Goal: Answer question/provide support: Share knowledge or assist other users

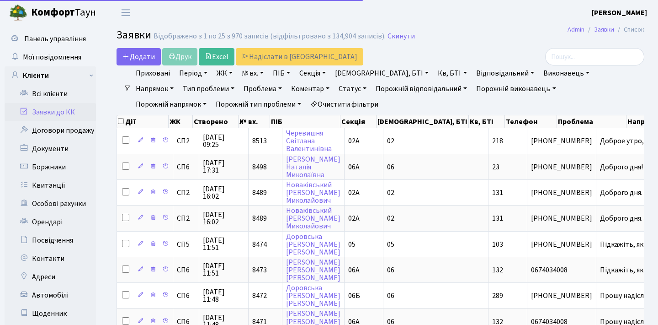
select select "25"
click at [63, 111] on link "Заявки до КК" at bounding box center [50, 112] width 91 height 18
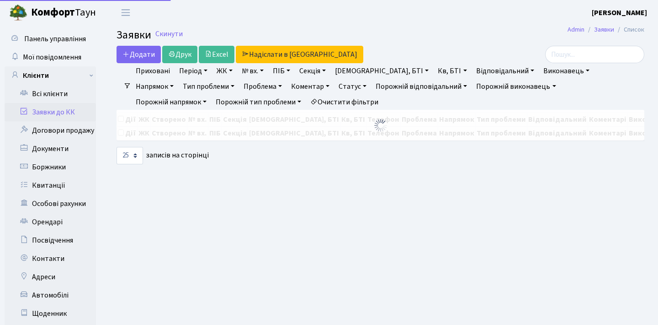
select select "25"
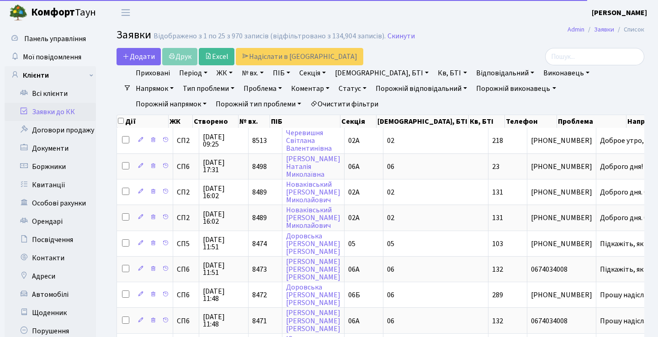
select select "25"
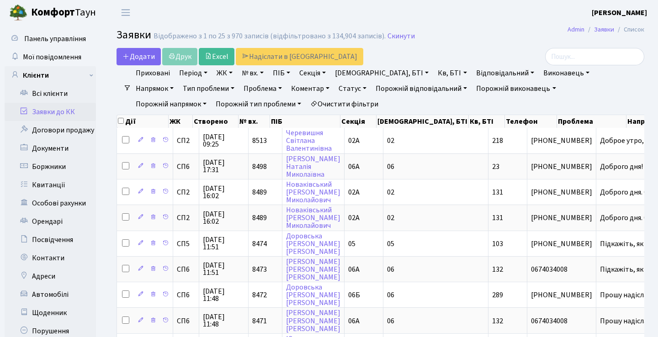
click at [485, 40] on h2 "Заявки Відображено з 1 по 25 з 970 записів (відфільтровано з 134,904 записів). …" at bounding box center [381, 37] width 528 height 16
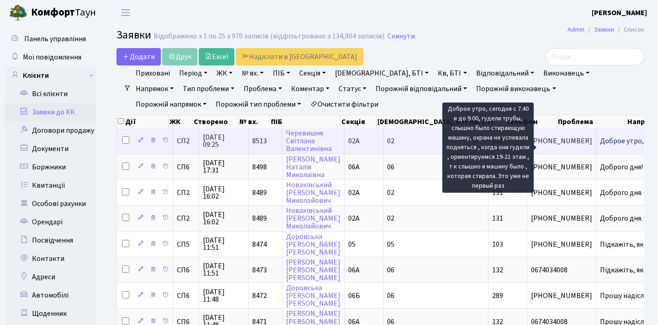
click at [600, 146] on span "Доброе утро, се[...]" at bounding box center [630, 141] width 61 height 10
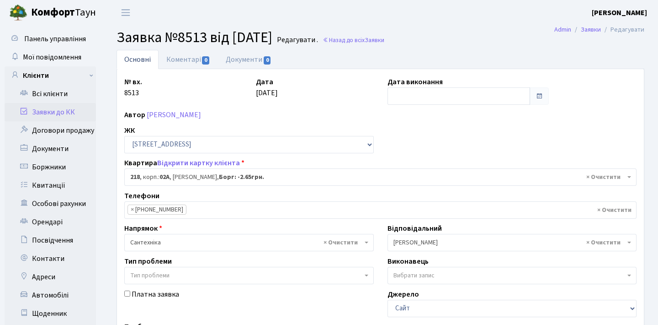
select select "20468"
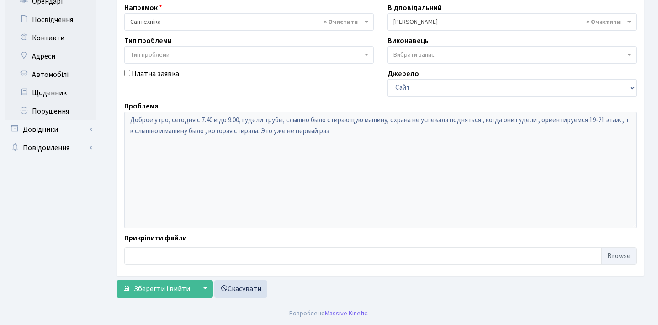
scroll to position [212, 0]
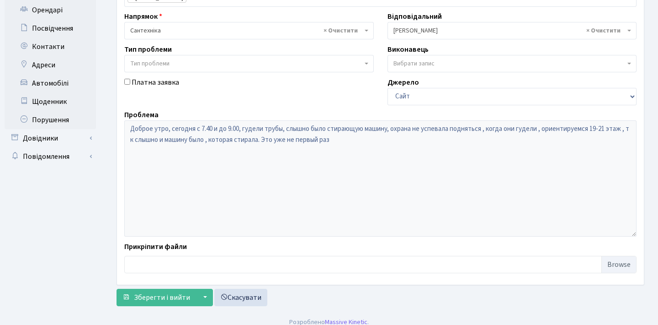
click at [210, 107] on div "№ вх. 8513 Дата 30.09.2025 Дата виконання Автор Черевишня Світлана Валентинівна…" at bounding box center [380, 71] width 526 height 412
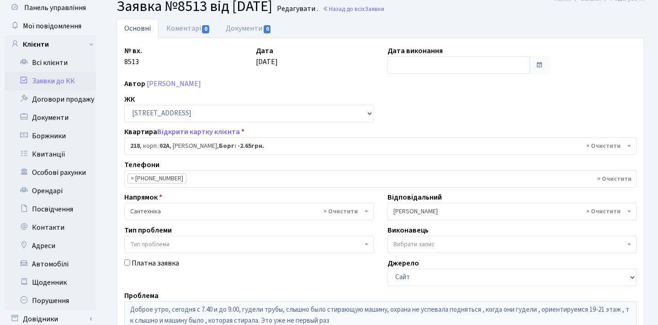
scroll to position [27, 0]
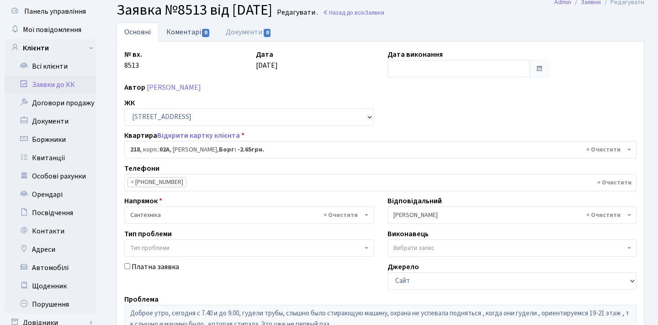
click at [196, 36] on link "Коментарі 0" at bounding box center [188, 31] width 59 height 19
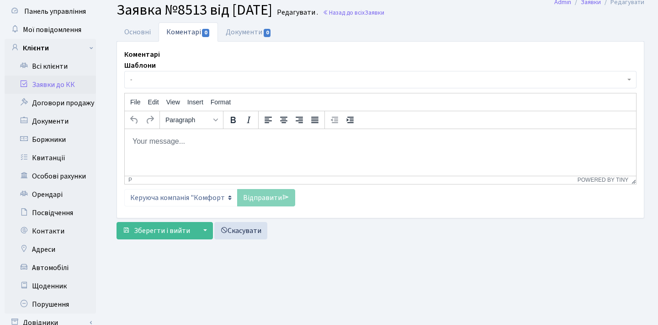
click at [189, 153] on html at bounding box center [381, 140] width 512 height 25
click at [136, 28] on link "Основні" at bounding box center [138, 31] width 42 height 19
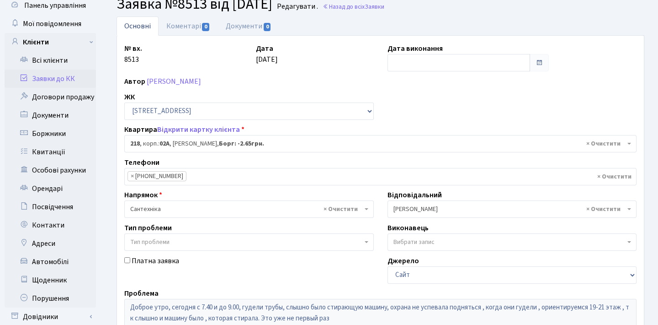
scroll to position [29, 0]
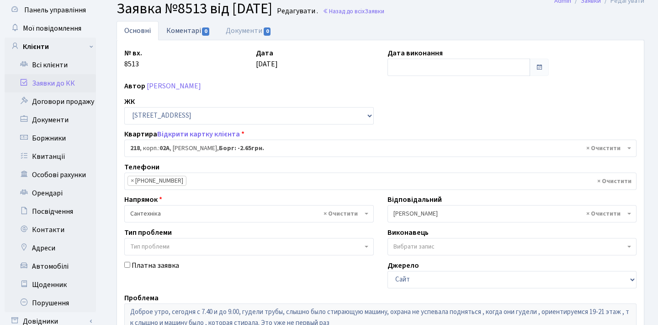
click at [198, 30] on link "Коментарі 0" at bounding box center [188, 30] width 59 height 19
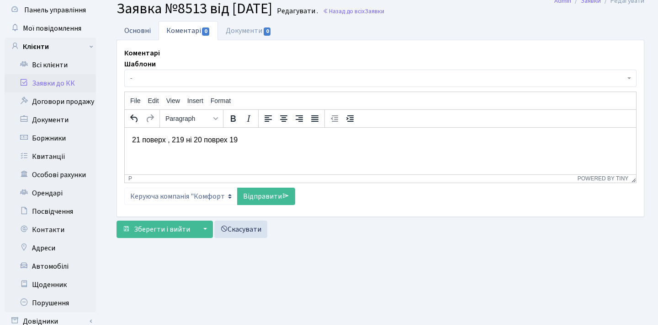
click at [153, 27] on link "Основні" at bounding box center [138, 30] width 42 height 19
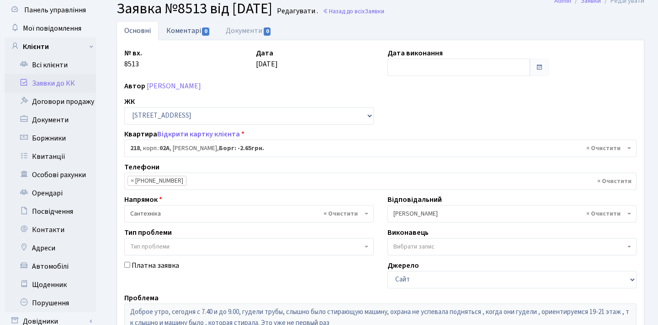
click at [193, 25] on link "Коментарі 0" at bounding box center [188, 30] width 59 height 19
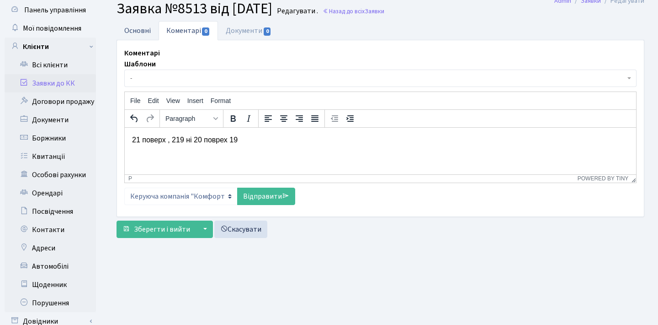
click at [149, 28] on link "Основні" at bounding box center [138, 30] width 42 height 19
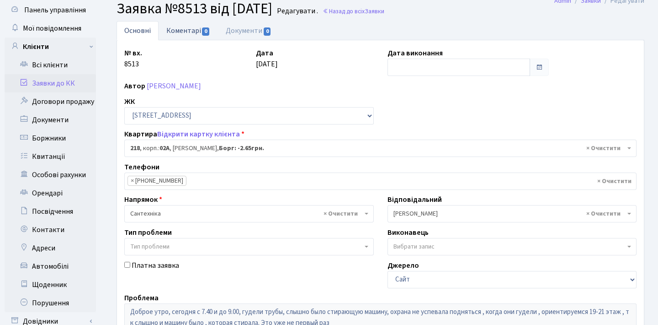
click at [173, 30] on link "Коментарі 0" at bounding box center [188, 30] width 59 height 19
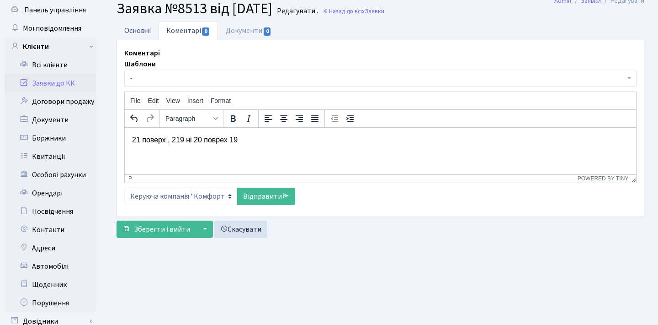
click at [151, 27] on link "Основні" at bounding box center [138, 30] width 42 height 19
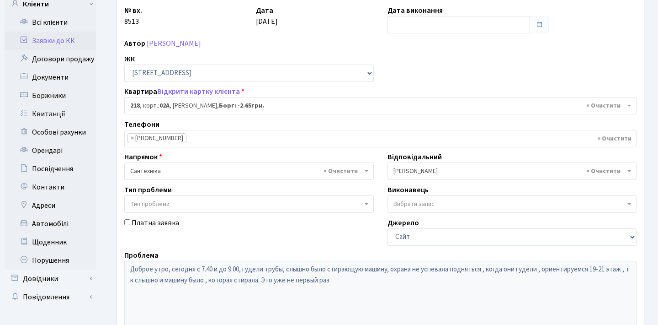
scroll to position [41, 0]
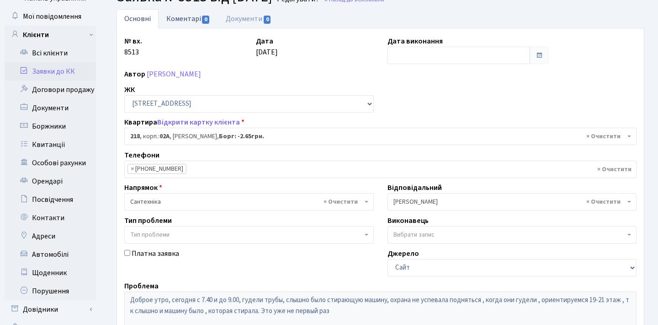
click at [187, 17] on link "Коментарі 0" at bounding box center [188, 18] width 59 height 19
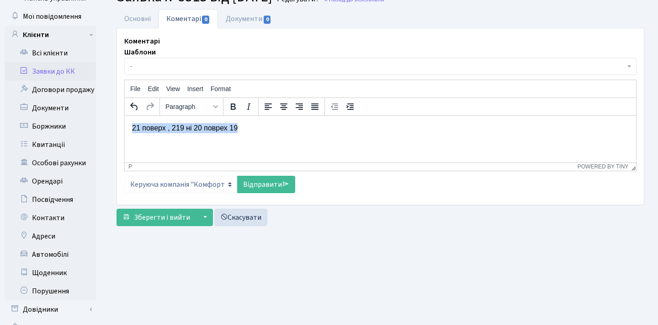
drag, startPoint x: 253, startPoint y: 129, endPoint x: 97, endPoint y: 120, distance: 156.1
click at [125, 120] on html "21 поверх , 219 ні 20 поврех 19" at bounding box center [381, 127] width 512 height 25
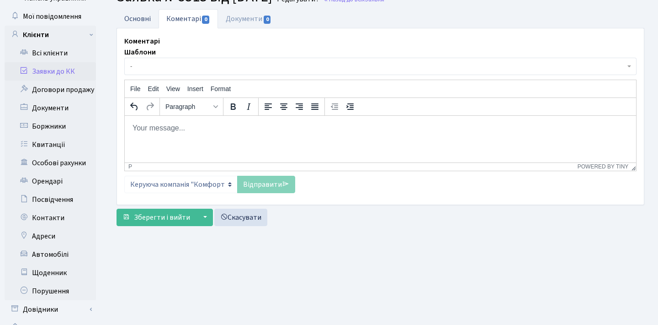
click at [144, 16] on link "Основні" at bounding box center [138, 18] width 42 height 19
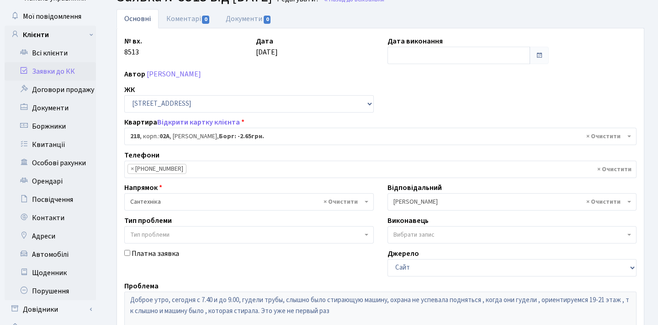
click at [421, 109] on div "№ вх. 8513 Дата 30.09.2025 Дата виконання Автор Черевишня Світлана Валентинівна…" at bounding box center [380, 242] width 526 height 412
click at [182, 20] on link "Коментарі 0" at bounding box center [188, 18] width 59 height 19
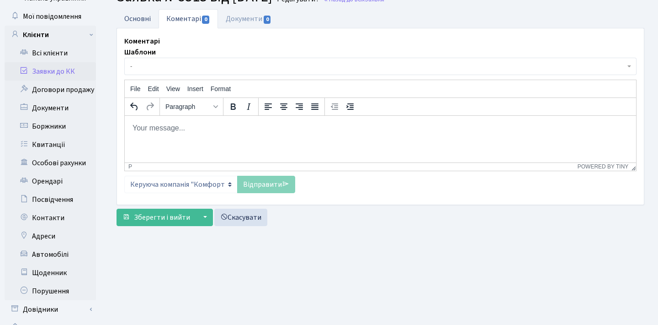
click at [146, 20] on link "Основні" at bounding box center [138, 18] width 42 height 19
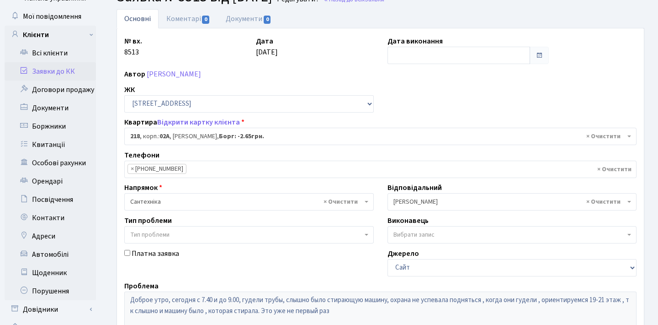
drag, startPoint x: 288, startPoint y: 76, endPoint x: 194, endPoint y: 44, distance: 99.5
click at [194, 47] on div "№ вх. 8513 Дата 30.09.2025 Дата виконання Автор Черевишня Світлана Валентинівна…" at bounding box center [380, 242] width 526 height 412
click at [194, 44] on div "№ вх. 8513" at bounding box center [183, 50] width 132 height 28
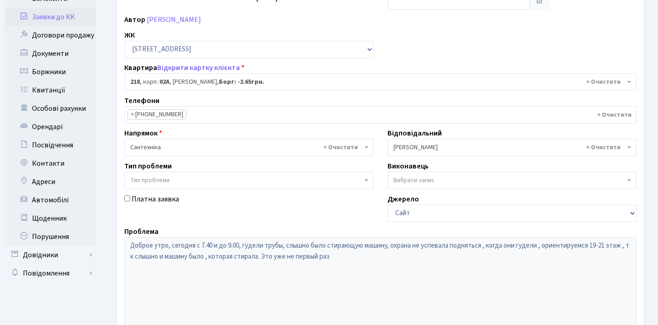
scroll to position [99, 0]
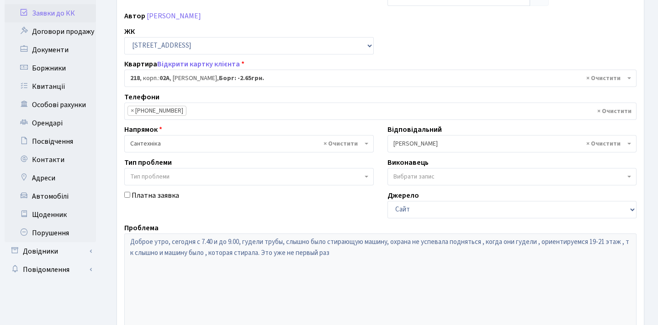
click at [306, 209] on div "Платна заявка" at bounding box center [248, 204] width 263 height 28
click at [117, 236] on div "№ вх. 8513 Дата 30.09.2025 Дата виконання Автор Черевишня Світлана Валентинівна…" at bounding box center [381, 184] width 528 height 428
click at [253, 188] on div "№ вх. 8513 Дата 30.09.2025 Дата виконання Автор Черевишня Світлана Валентинівна…" at bounding box center [380, 184] width 526 height 412
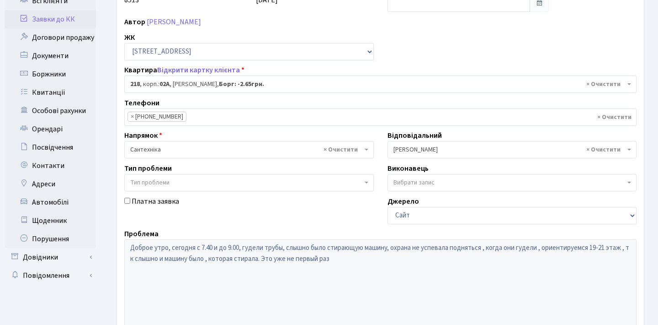
scroll to position [96, 0]
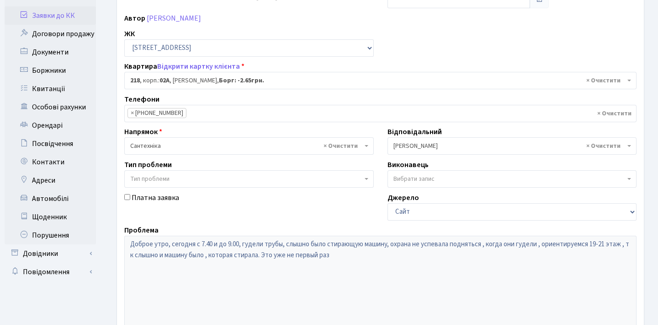
click at [324, 221] on div "№ вх. 8513 Дата 30.09.2025 Дата виконання Автор Черевишня Світлана Валентинівна…" at bounding box center [380, 186] width 526 height 412
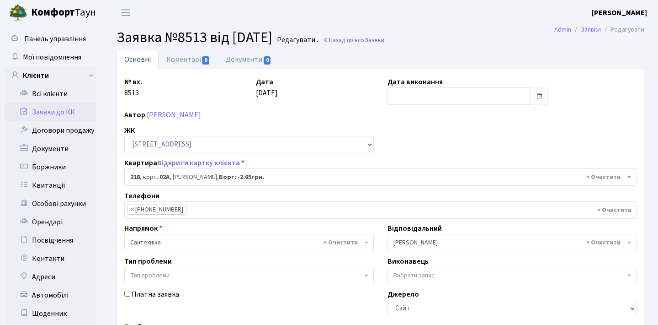
scroll to position [0, 0]
click at [68, 110] on link "Заявки до КК" at bounding box center [50, 112] width 91 height 18
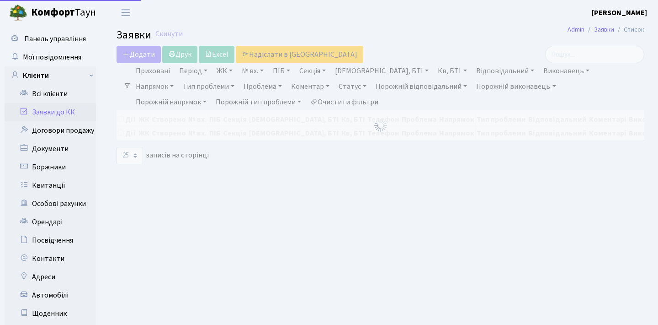
select select "25"
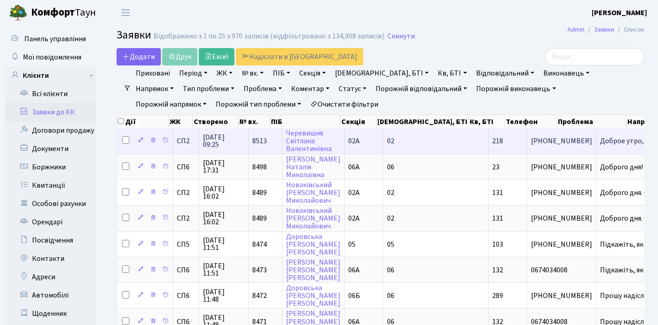
click at [530, 144] on td "[PHONE_NUMBER]" at bounding box center [562, 140] width 69 height 25
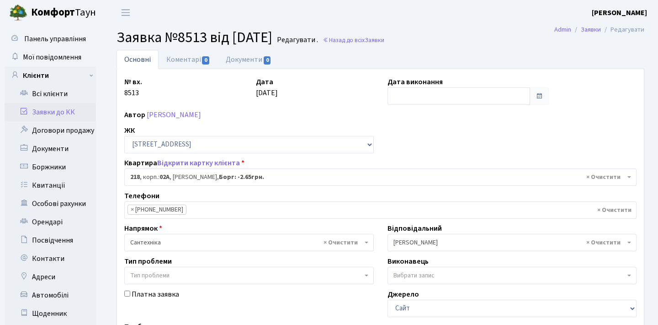
select select "20468"
click at [72, 113] on link "Заявки до КК" at bounding box center [50, 112] width 91 height 18
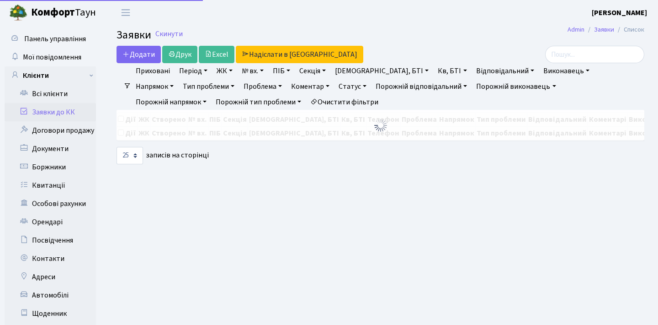
select select "25"
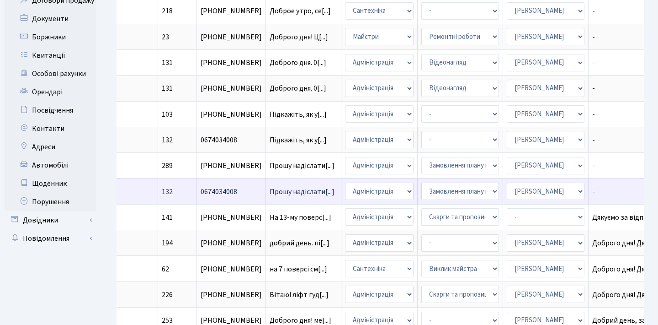
scroll to position [131, 0]
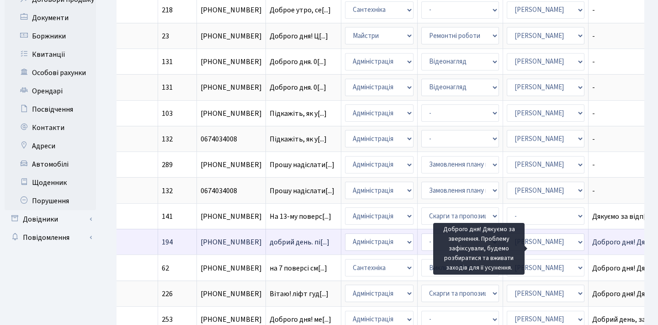
click at [592, 247] on span "Доброго дня! Дя[...]" at bounding box center [623, 242] width 62 height 10
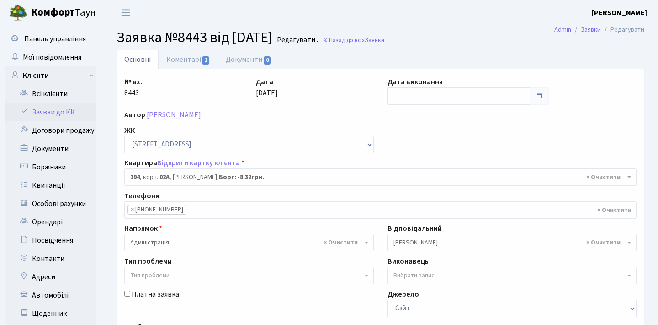
select select "20444"
click at [188, 56] on link "Коментарі 1" at bounding box center [188, 59] width 59 height 19
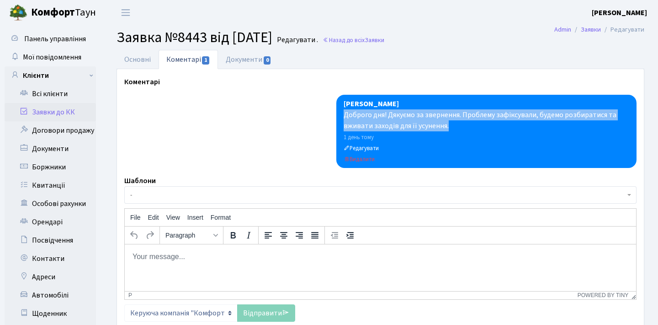
drag, startPoint x: 456, startPoint y: 126, endPoint x: 343, endPoint y: 117, distance: 112.8
click at [343, 117] on div "Анна Гавва Доброго дня! Дякуємо за звернення. Проблему зафіксували, будемо розб…" at bounding box center [486, 131] width 300 height 73
copy div "Доброго дня! Дякуємо за звернення. Проблему зафіксували, будемо розбиратися та …"
click at [82, 115] on link "Заявки до КК" at bounding box center [50, 112] width 91 height 18
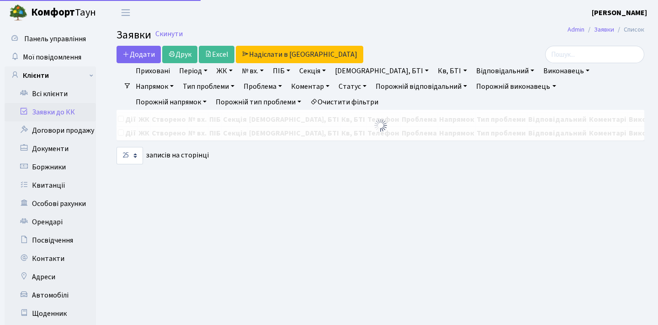
select select "25"
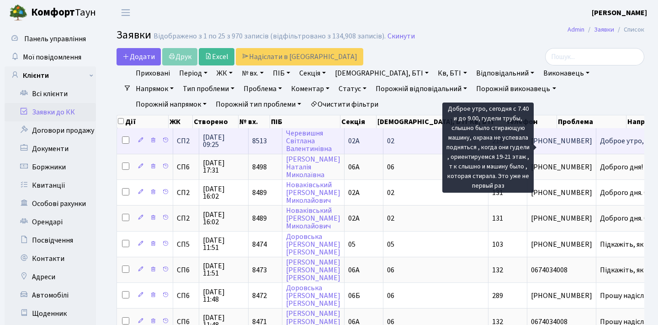
click at [600, 146] on span "Доброе утро, се[...]" at bounding box center [630, 141] width 61 height 10
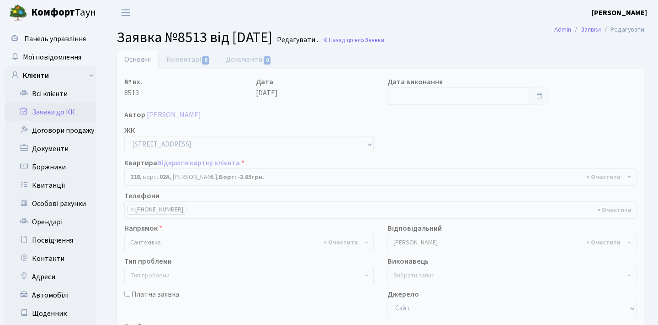
select select "20468"
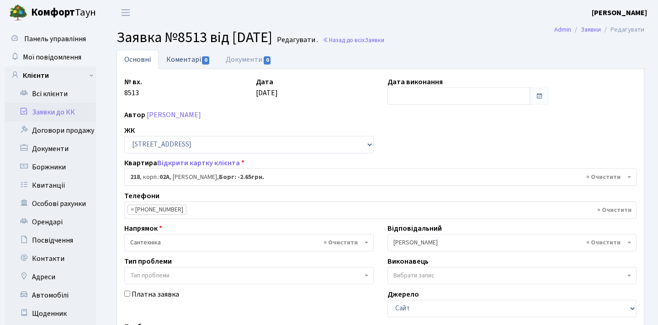
click at [204, 59] on span "0" at bounding box center [205, 60] width 7 height 8
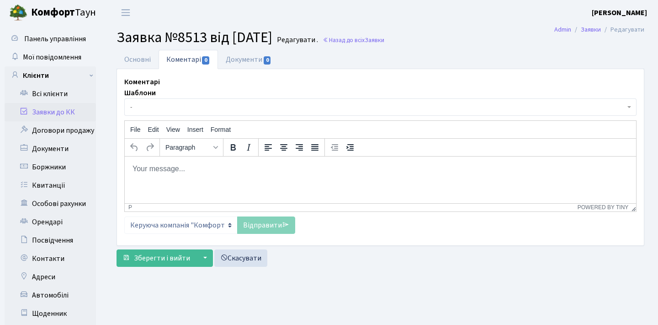
click at [202, 174] on html at bounding box center [381, 168] width 512 height 25
paste body "Rich Text Area. Press ALT-0 for help."
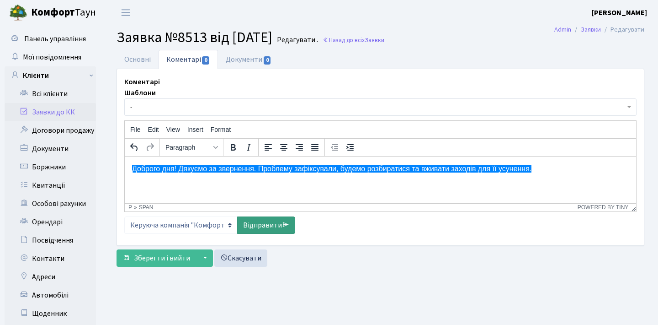
click at [278, 218] on link "Відправити" at bounding box center [266, 224] width 58 height 17
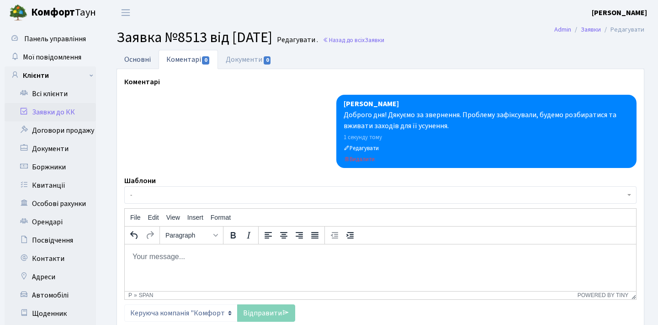
click at [135, 59] on link "Основні" at bounding box center [138, 59] width 42 height 19
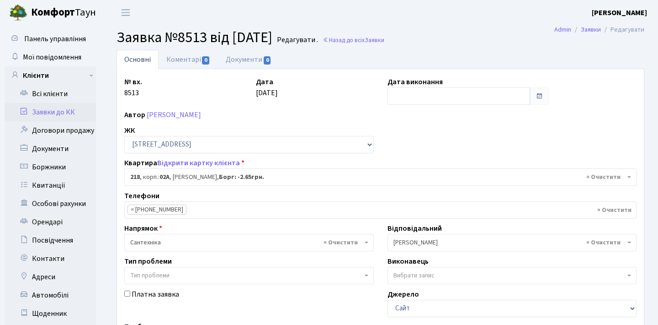
click at [73, 112] on link "Заявки до КК" at bounding box center [50, 112] width 91 height 18
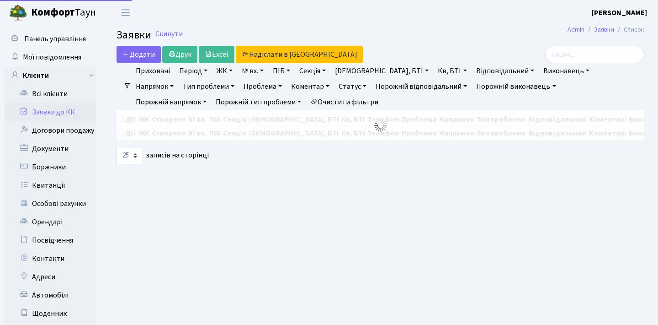
select select "25"
